Goal: Find specific page/section: Find specific page/section

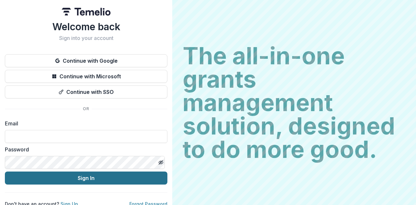
type input "**********"
click at [82, 178] on button "Sign In" at bounding box center [86, 178] width 162 height 13
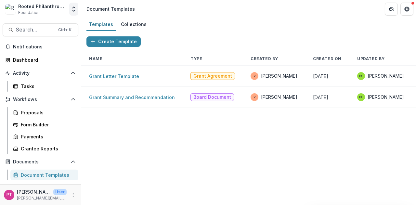
click at [73, 11] on icon "Open entity switcher" at bounding box center [74, 9] width 6 height 6
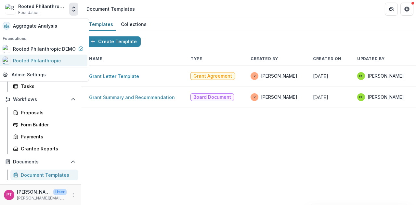
click at [52, 59] on div "Rooted Philanthropic" at bounding box center [37, 60] width 48 height 7
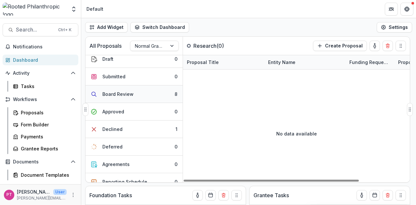
scroll to position [32, 0]
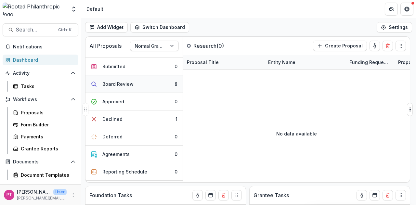
click at [122, 83] on div "Board Review" at bounding box center [117, 84] width 31 height 7
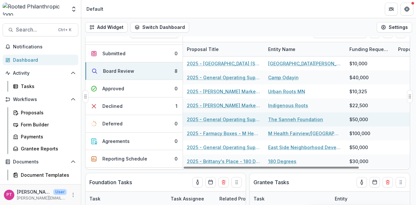
scroll to position [0, 0]
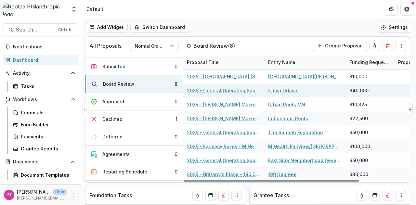
click at [281, 90] on link "Camp Odayin" at bounding box center [283, 90] width 31 height 7
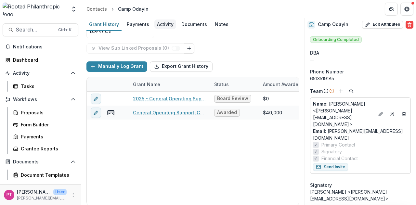
click at [163, 26] on div "Activity" at bounding box center [165, 23] width 22 height 9
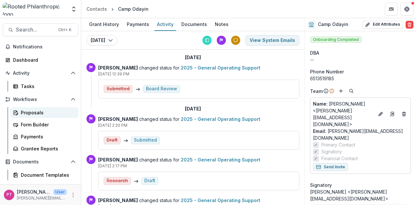
click at [31, 111] on div "Proposals" at bounding box center [47, 112] width 52 height 7
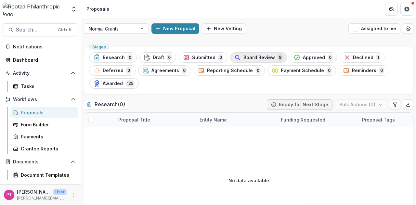
click at [266, 58] on span "Board Review" at bounding box center [259, 58] width 32 height 6
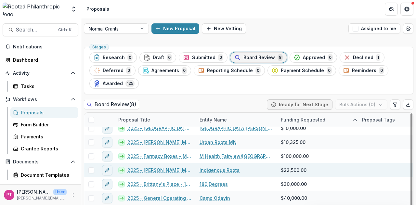
scroll to position [9, 0]
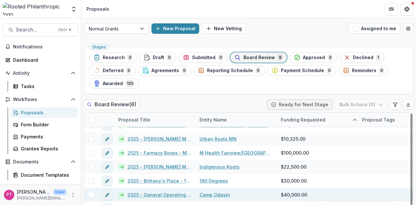
click at [212, 194] on link "Camp Odayin" at bounding box center [215, 194] width 31 height 7
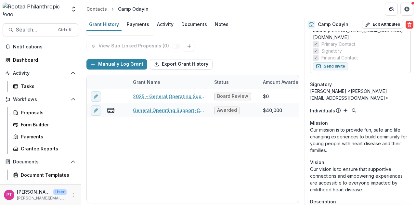
scroll to position [68, 0]
